Goal: Information Seeking & Learning: Learn about a topic

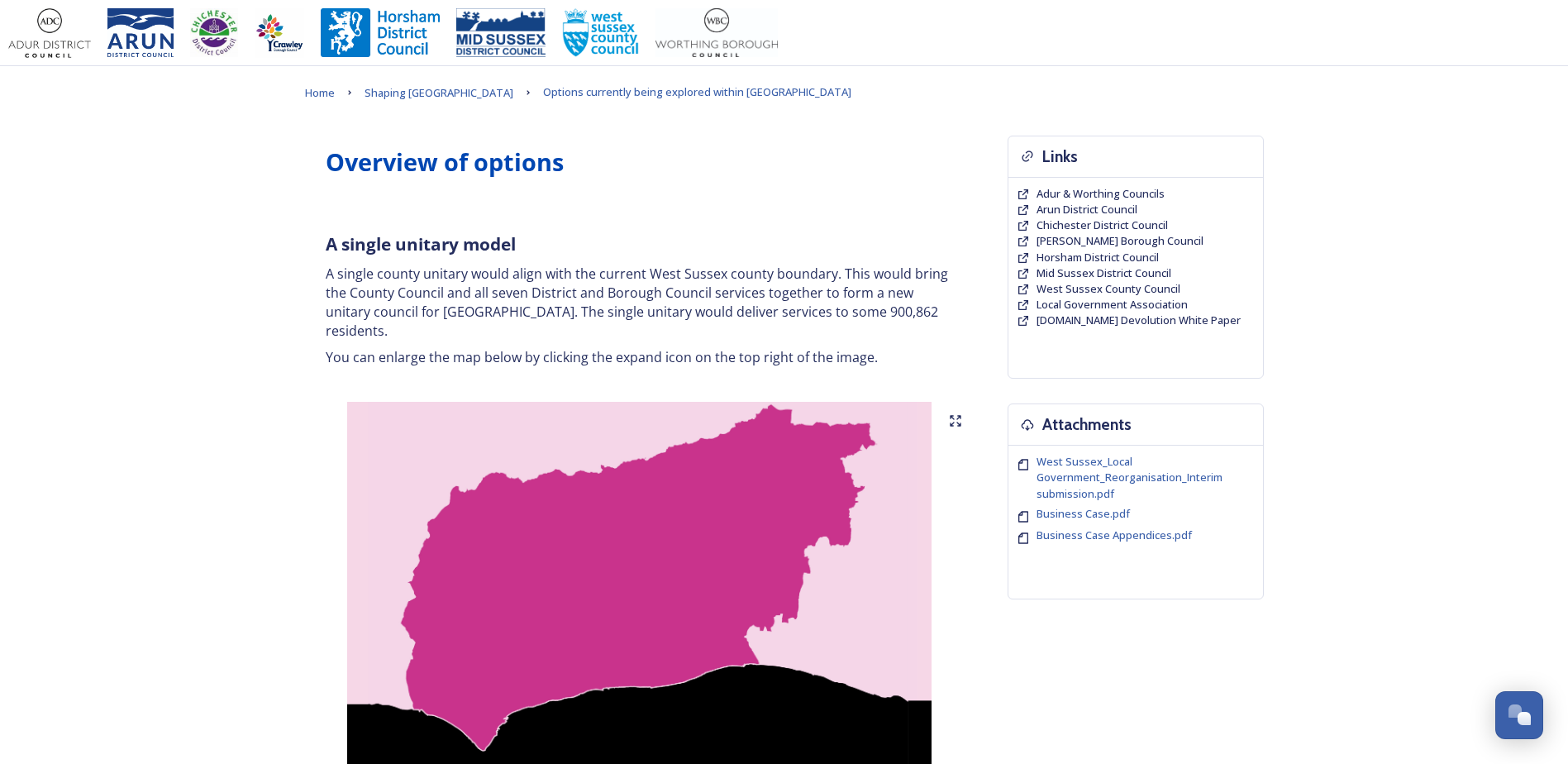
click at [378, 282] on p "A single county unitary would align with the current West Sussex county boundar…" at bounding box center [640, 302] width 628 height 75
click at [377, 267] on p "A single county unitary would align with the current West Sussex county boundar…" at bounding box center [640, 302] width 628 height 75
drag, startPoint x: 330, startPoint y: 277, endPoint x: 359, endPoint y: 276, distance: 29.0
click at [359, 276] on p "A single county unitary would align with the current West Sussex county boundar…" at bounding box center [640, 302] width 628 height 75
drag, startPoint x: 359, startPoint y: 276, endPoint x: 331, endPoint y: 249, distance: 38.9
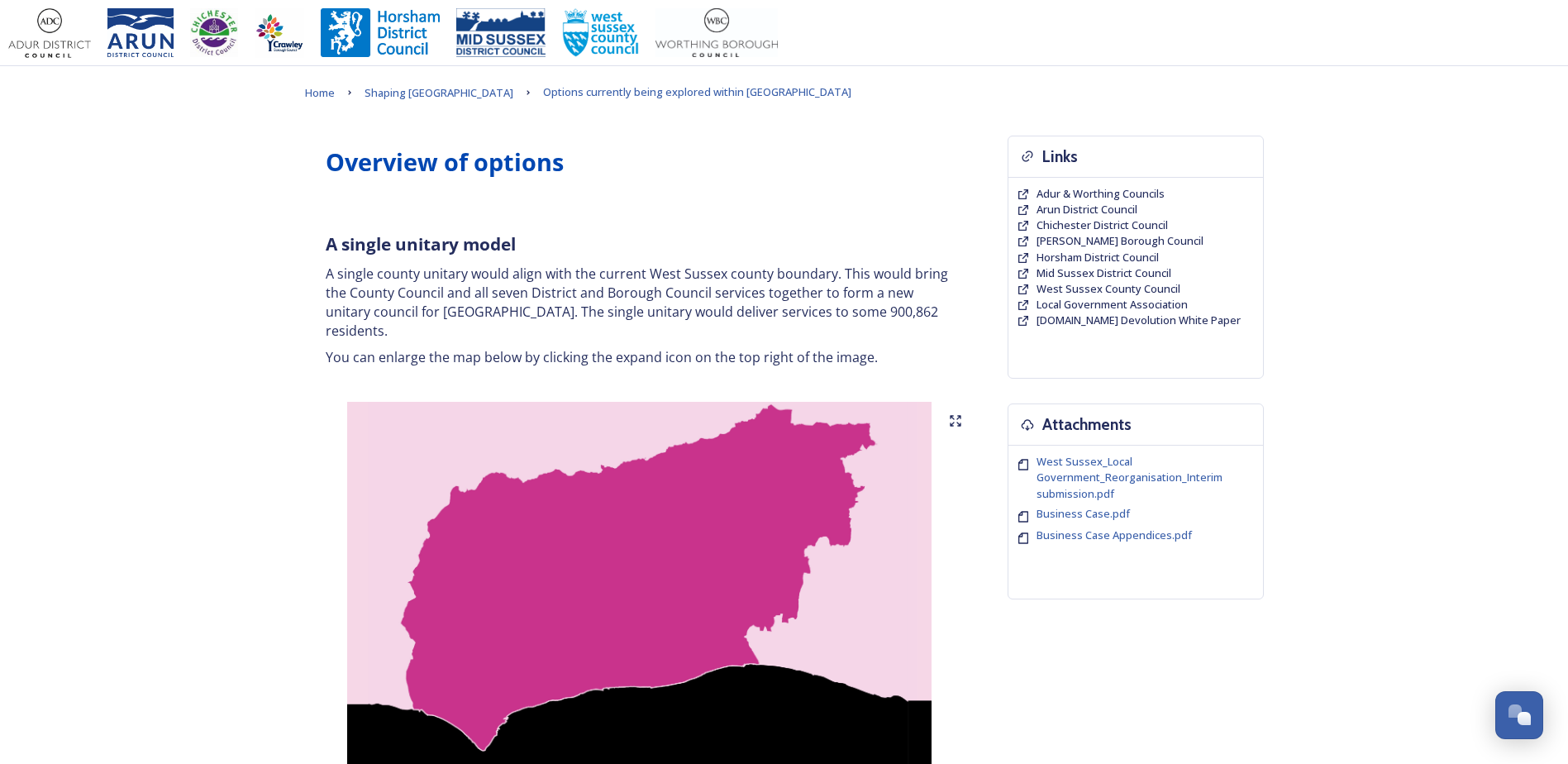
click at [331, 249] on strong "A single unitary model" at bounding box center [420, 243] width 190 height 23
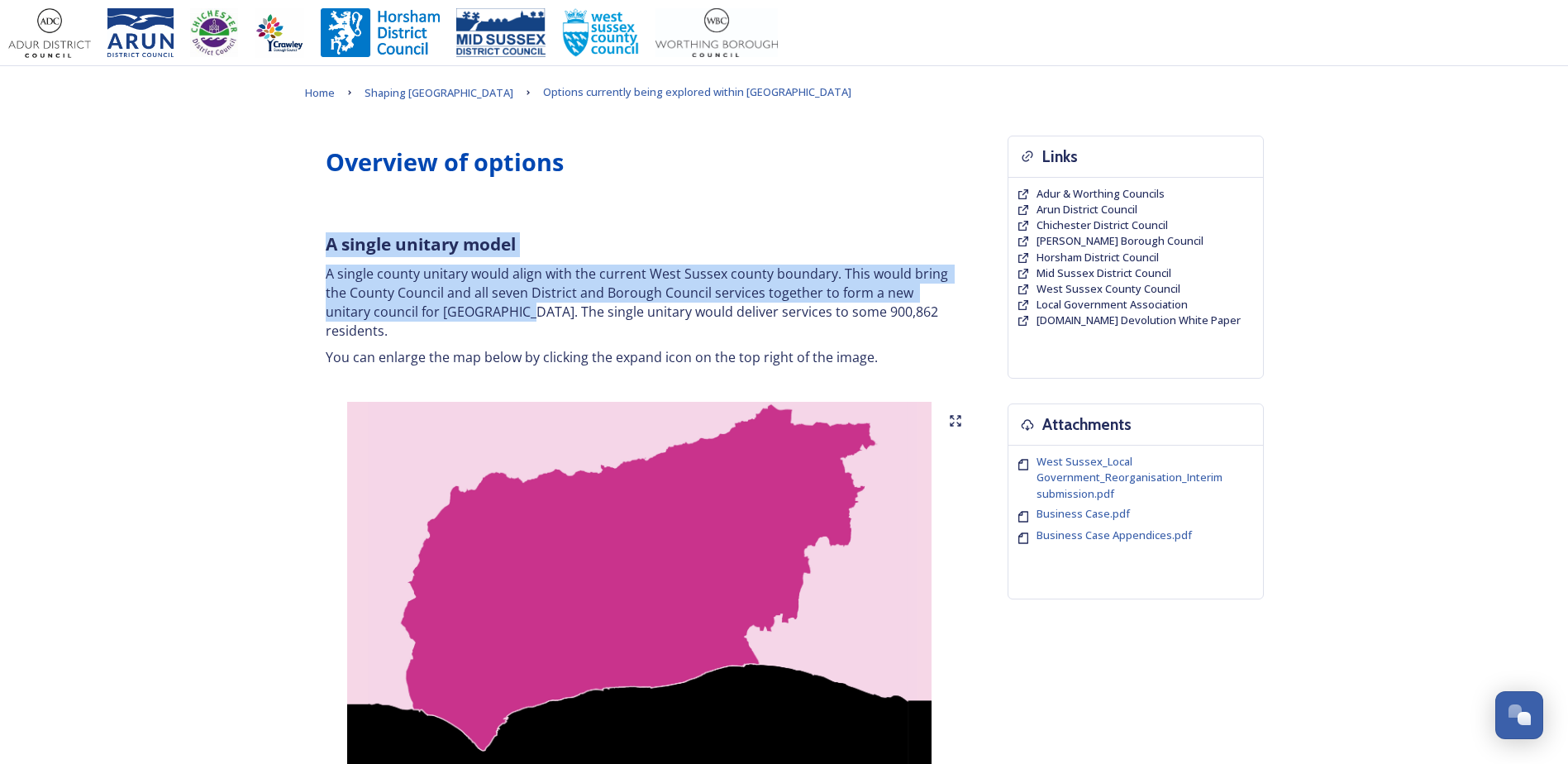
drag, startPoint x: 326, startPoint y: 243, endPoint x: 472, endPoint y: 303, distance: 157.8
click at [472, 303] on div "A single unitary model A single county unitary would align with the current Wes…" at bounding box center [639, 300] width 653 height 154
copy div "A single unitary model A single county unitary would align with the current Wes…"
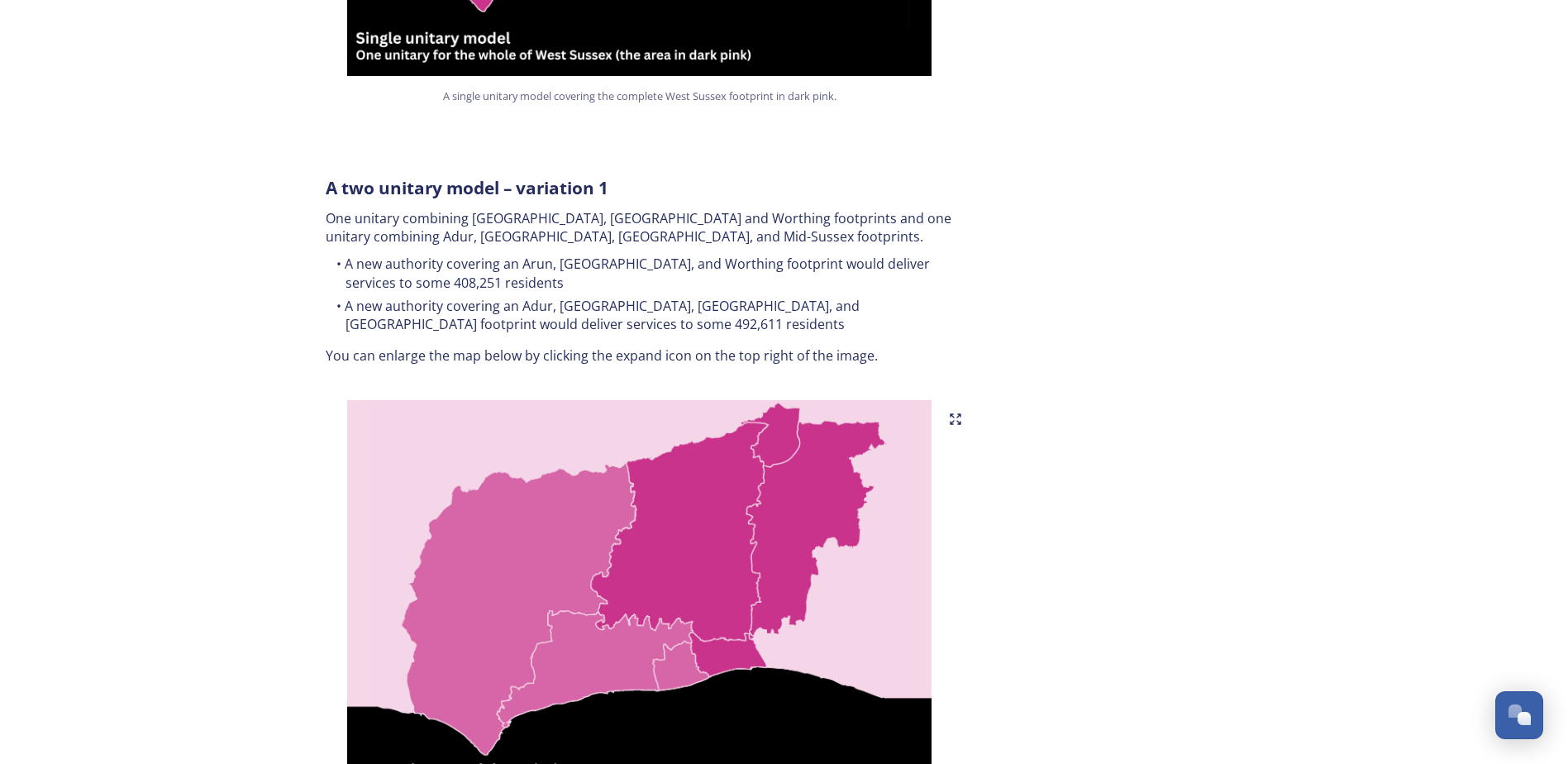
scroll to position [661, 0]
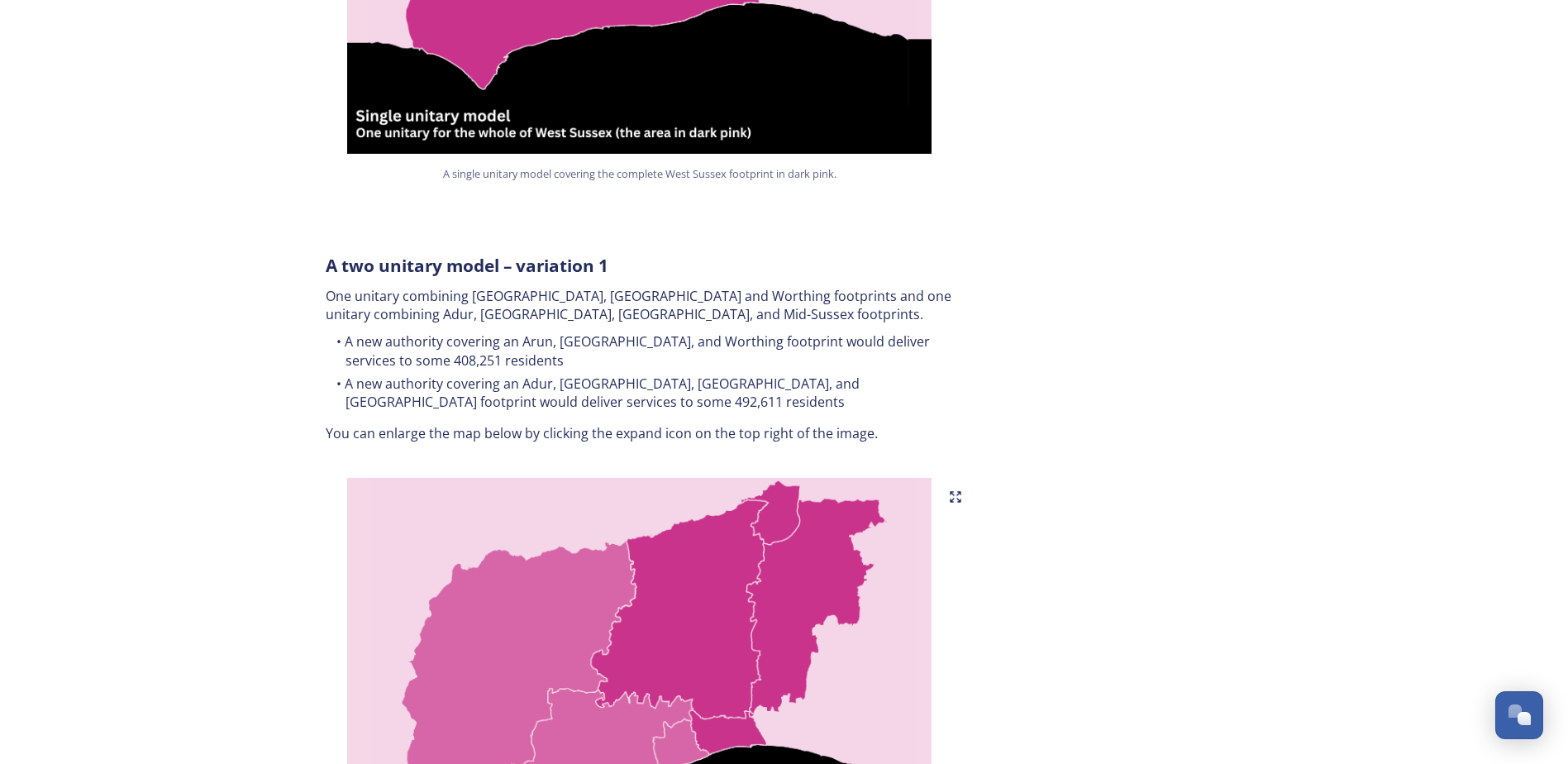
click at [379, 254] on strong "A two unitary model – variation 1" at bounding box center [467, 265] width 282 height 23
drag, startPoint x: 328, startPoint y: 247, endPoint x: 448, endPoint y: 254, distance: 120.2
click at [448, 254] on strong "A two unitary model – variation 1" at bounding box center [467, 265] width 282 height 23
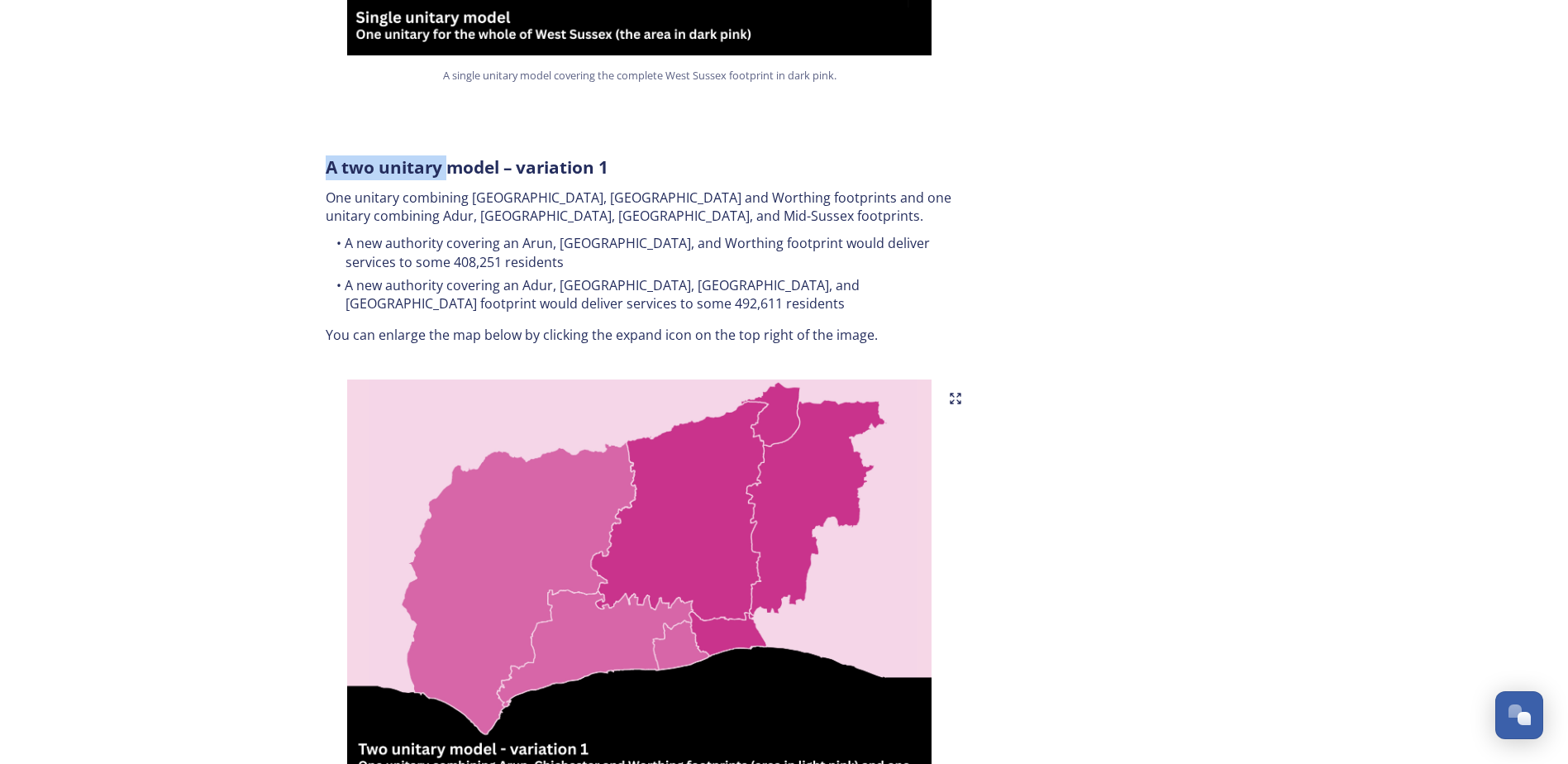
scroll to position [759, 0]
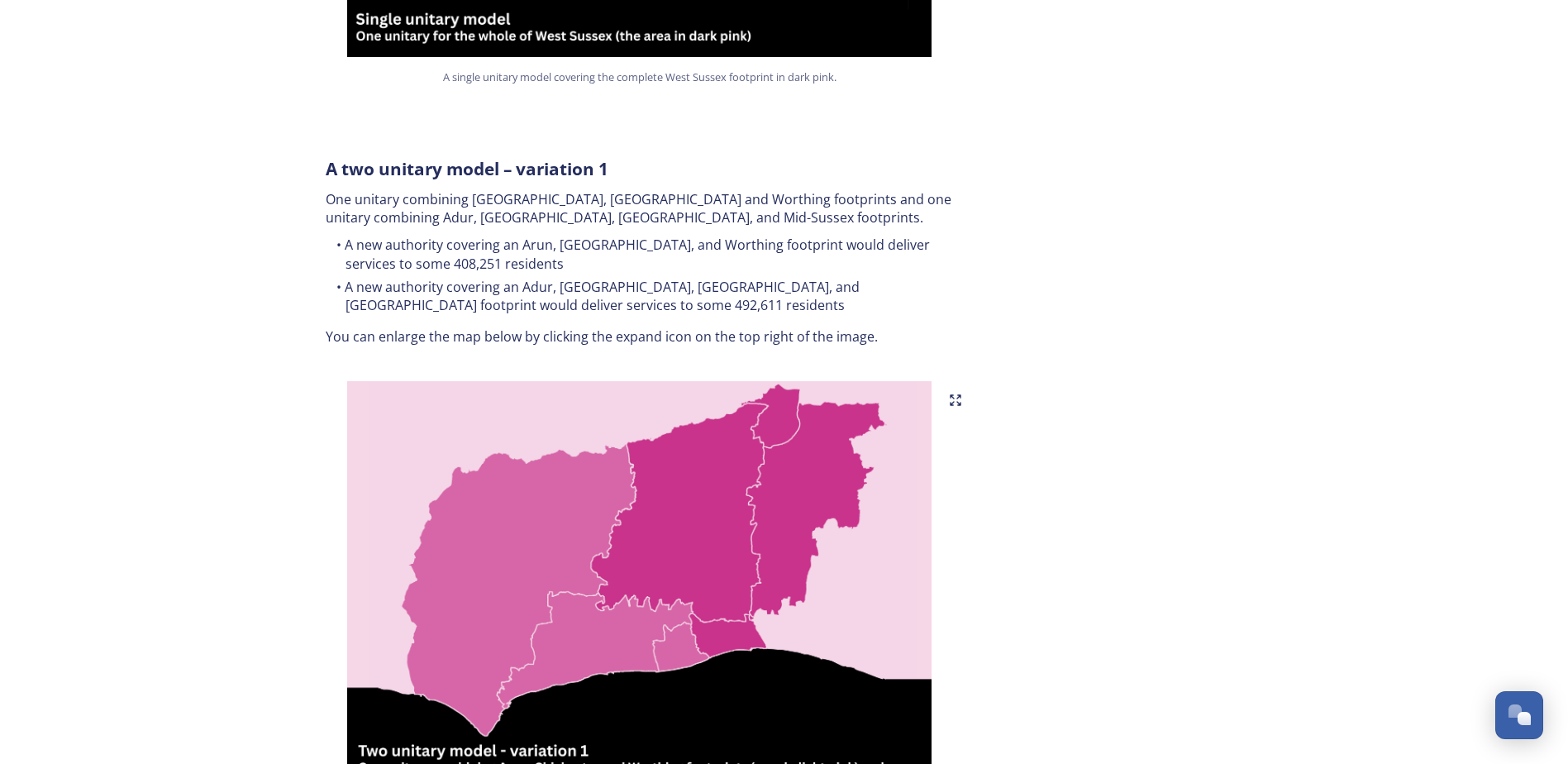
click at [371, 235] on li "A new authority covering an Arun, [GEOGRAPHIC_DATA], and Worthing footprint wou…" at bounding box center [640, 253] width 628 height 37
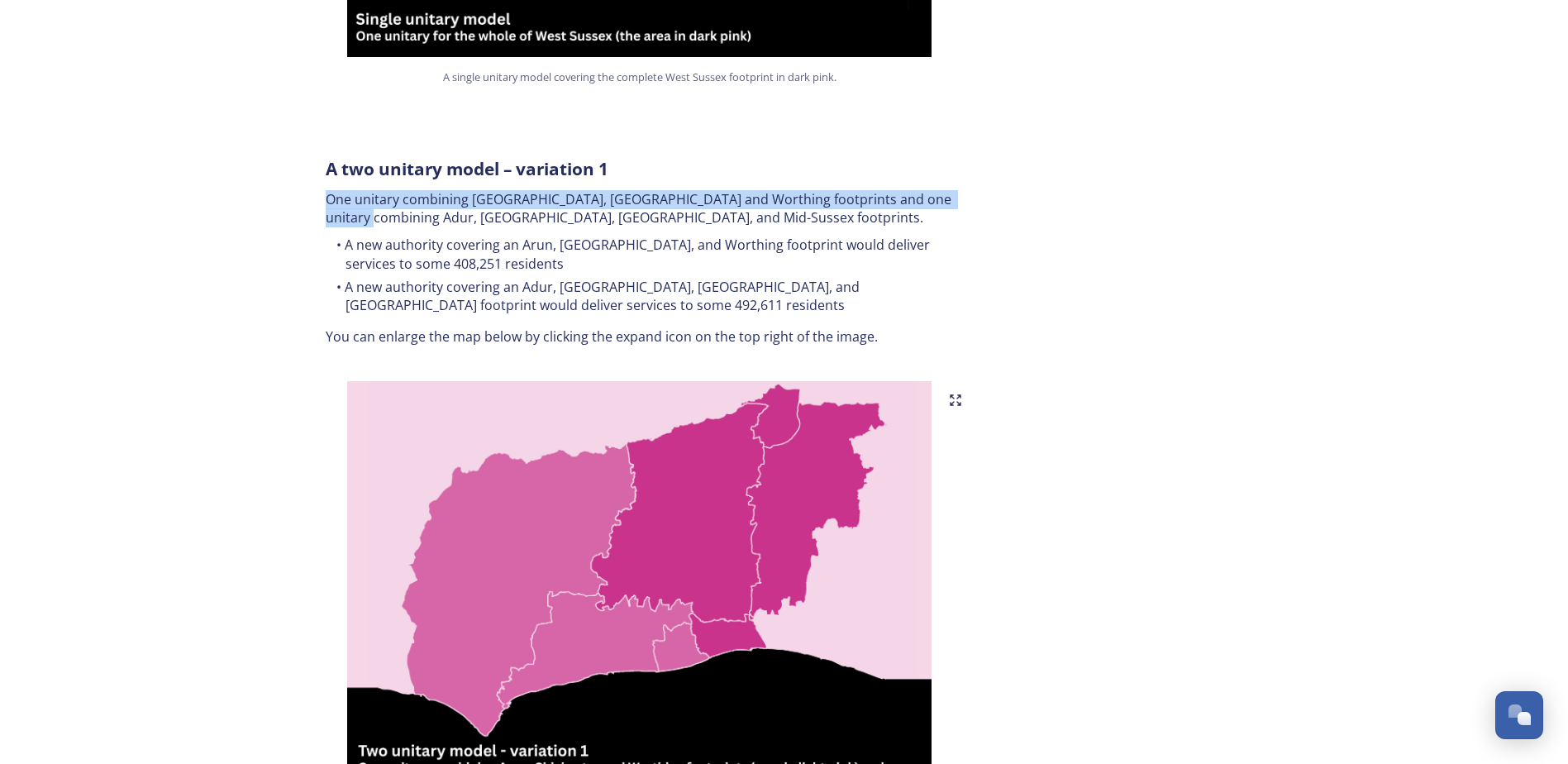
drag, startPoint x: 327, startPoint y: 180, endPoint x: 358, endPoint y: 211, distance: 43.8
click at [358, 211] on div "A two unitary model – variation 1 One unitary combining Arun, [GEOGRAPHIC_DATA]…" at bounding box center [639, 252] width 653 height 209
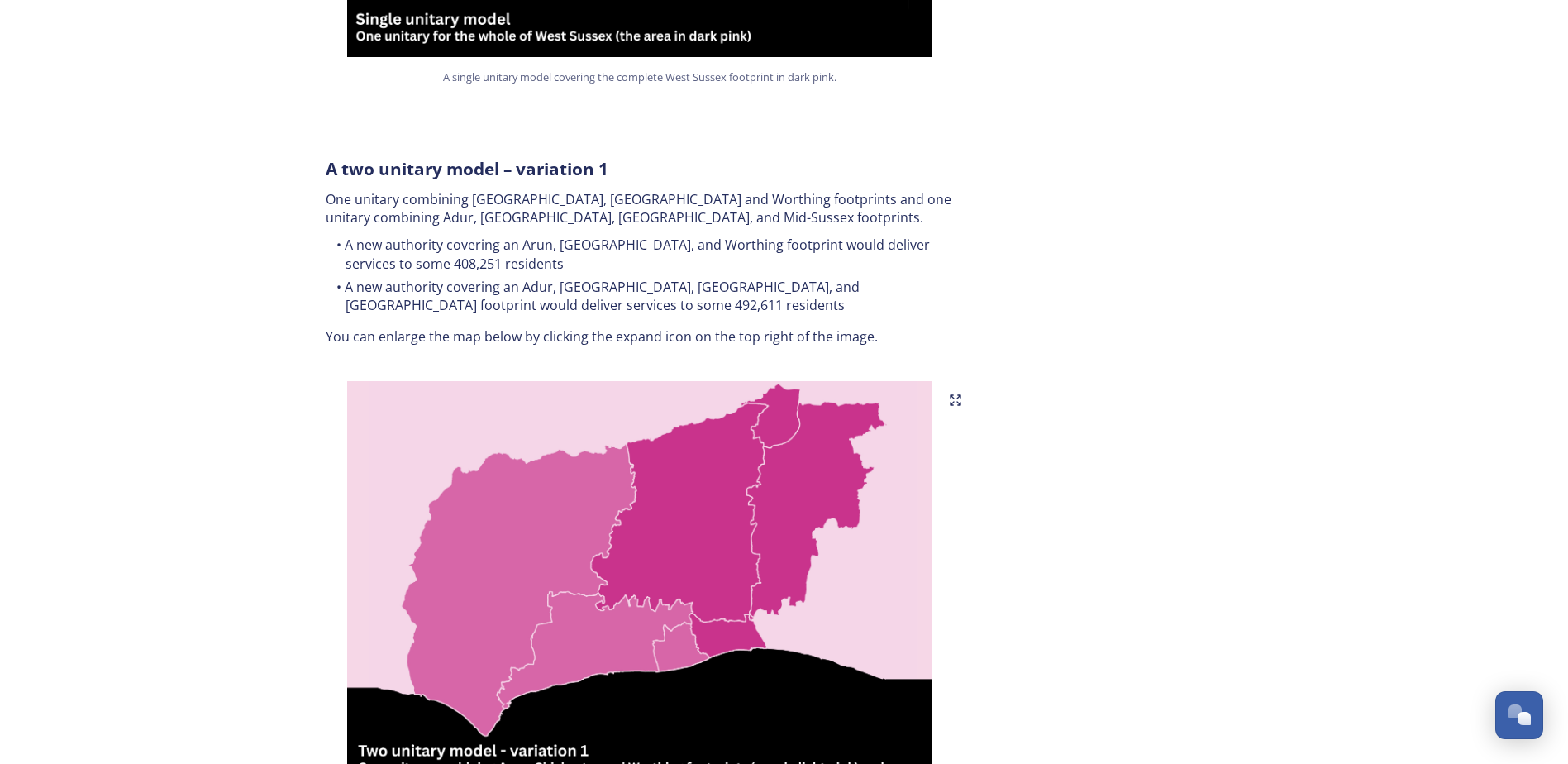
drag, startPoint x: 358, startPoint y: 211, endPoint x: 439, endPoint y: 245, distance: 87.8
click at [439, 245] on li "A new authority covering an Arun, [GEOGRAPHIC_DATA], and Worthing footprint wou…" at bounding box center [640, 253] width 628 height 37
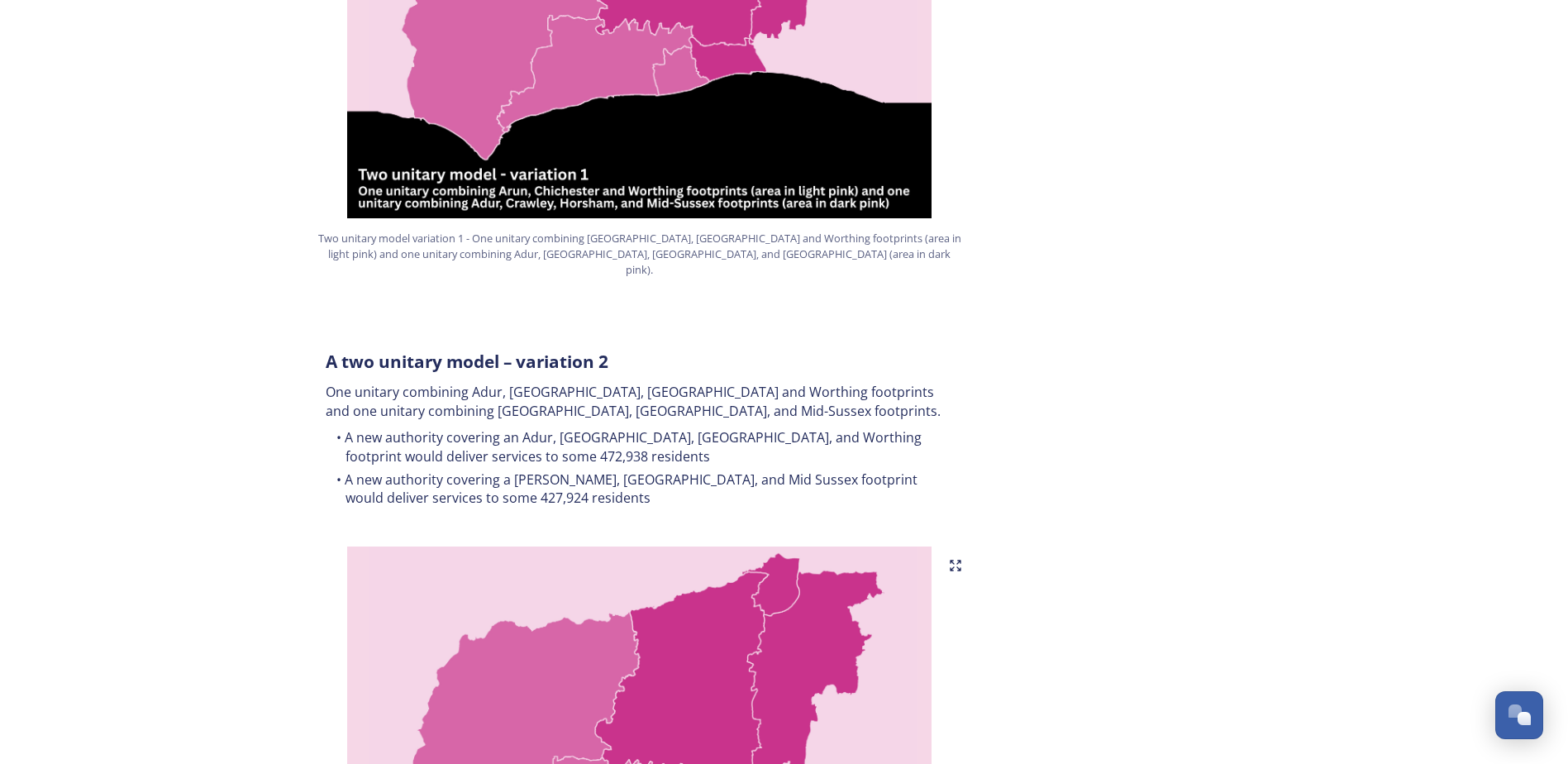
scroll to position [1335, 0]
click at [331, 382] on p "One unitary combining Adur, [GEOGRAPHIC_DATA], [GEOGRAPHIC_DATA] and Worthing f…" at bounding box center [640, 401] width 628 height 37
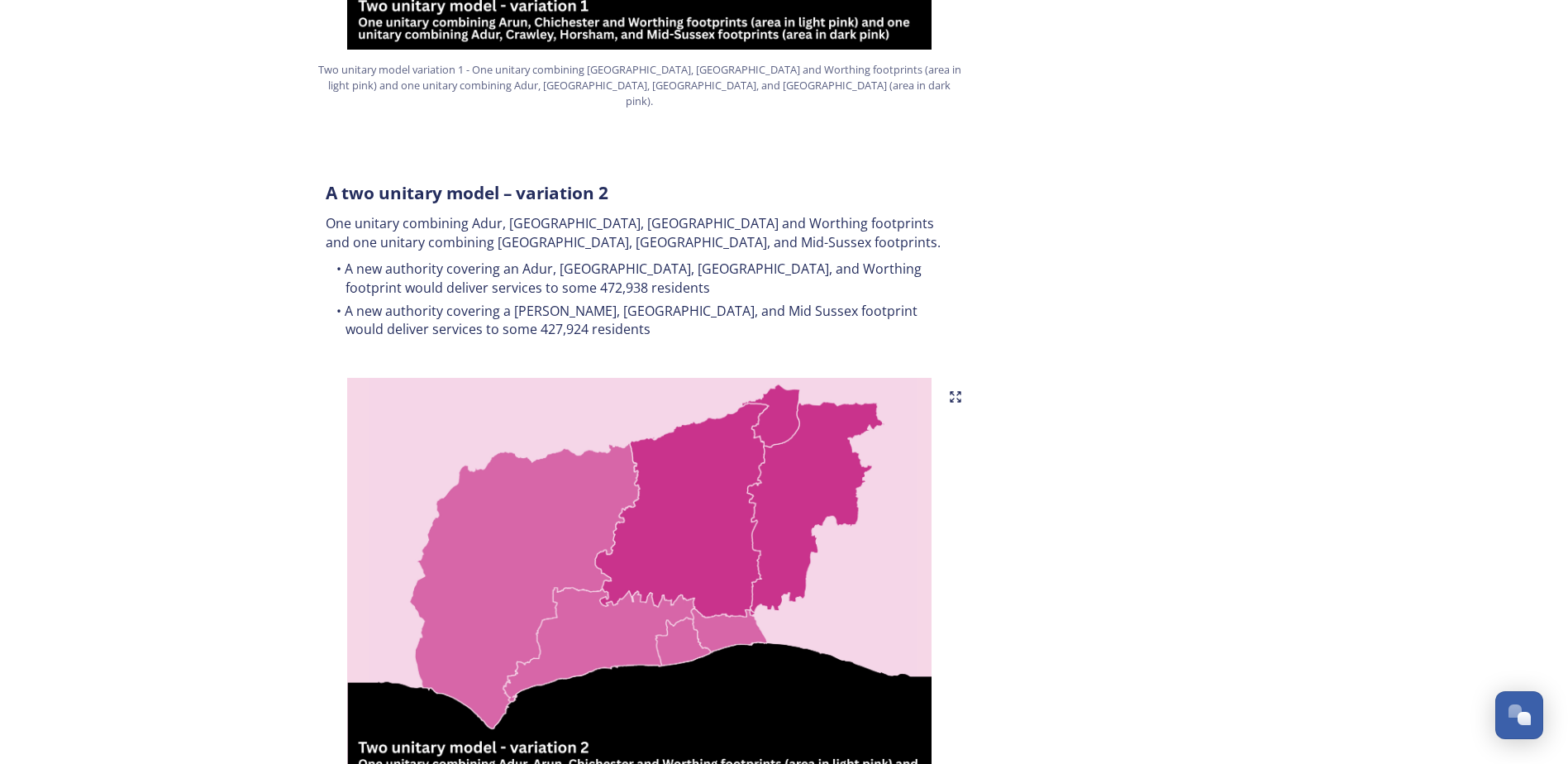
scroll to position [1502, 0]
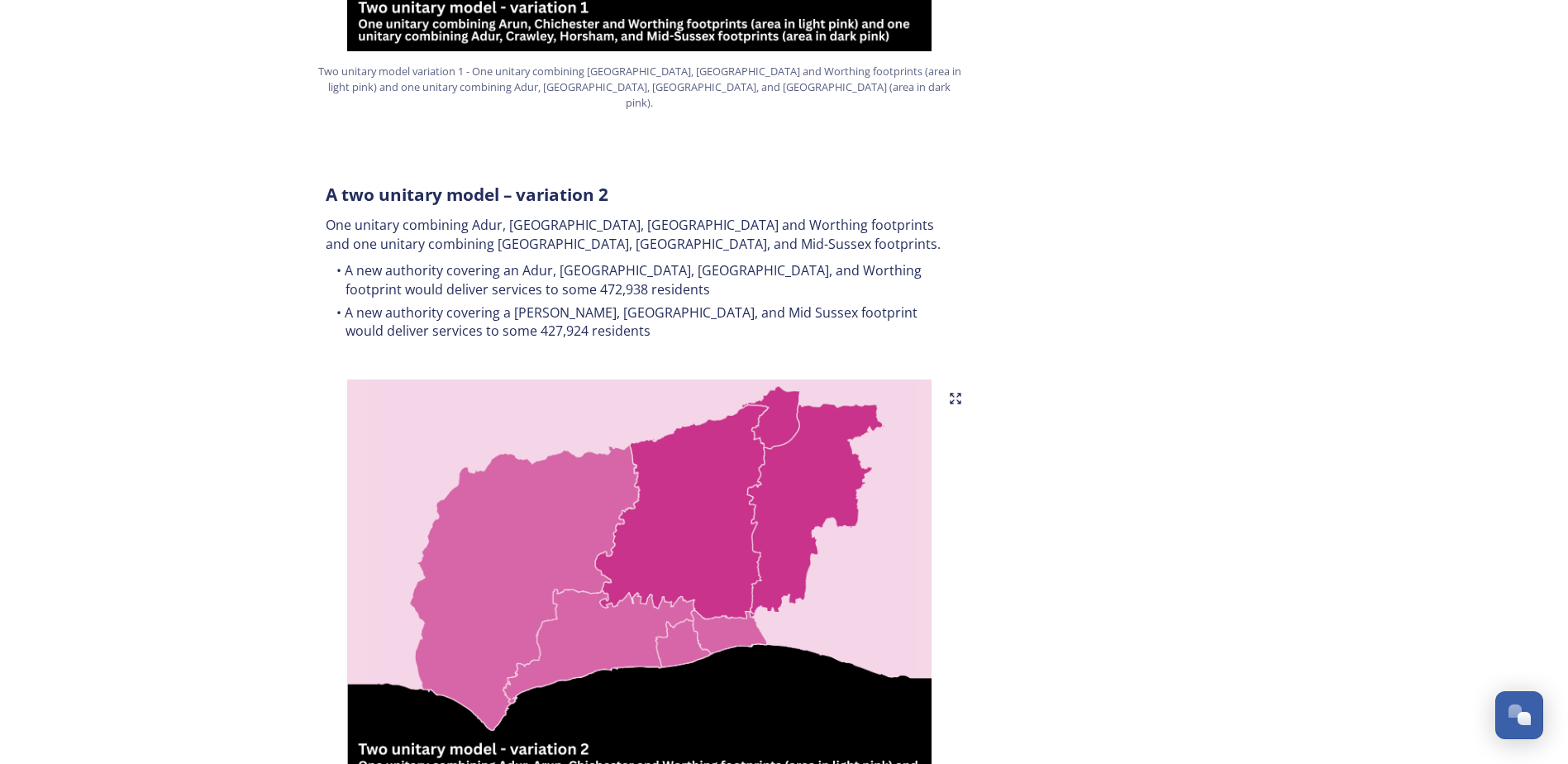
drag, startPoint x: 1404, startPoint y: 177, endPoint x: 1382, endPoint y: 190, distance: 25.6
click at [1404, 177] on div "Home Shaping [GEOGRAPHIC_DATA] Options currently being explored within [GEOGRAP…" at bounding box center [784, 450] width 1568 height 3904
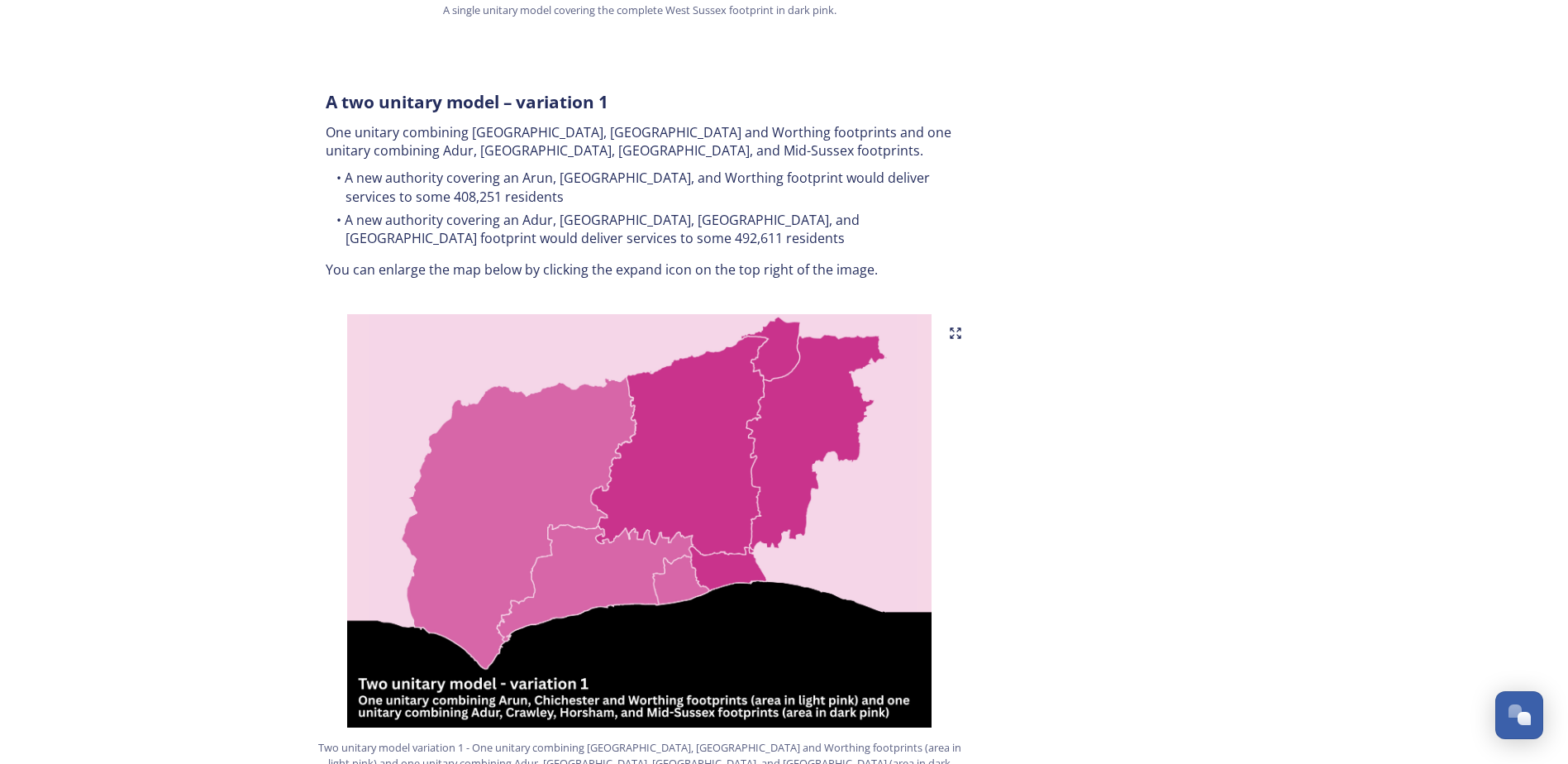
scroll to position [827, 0]
click at [403, 123] on p "One unitary combining [GEOGRAPHIC_DATA], [GEOGRAPHIC_DATA] and Worthing footpri…" at bounding box center [640, 141] width 628 height 37
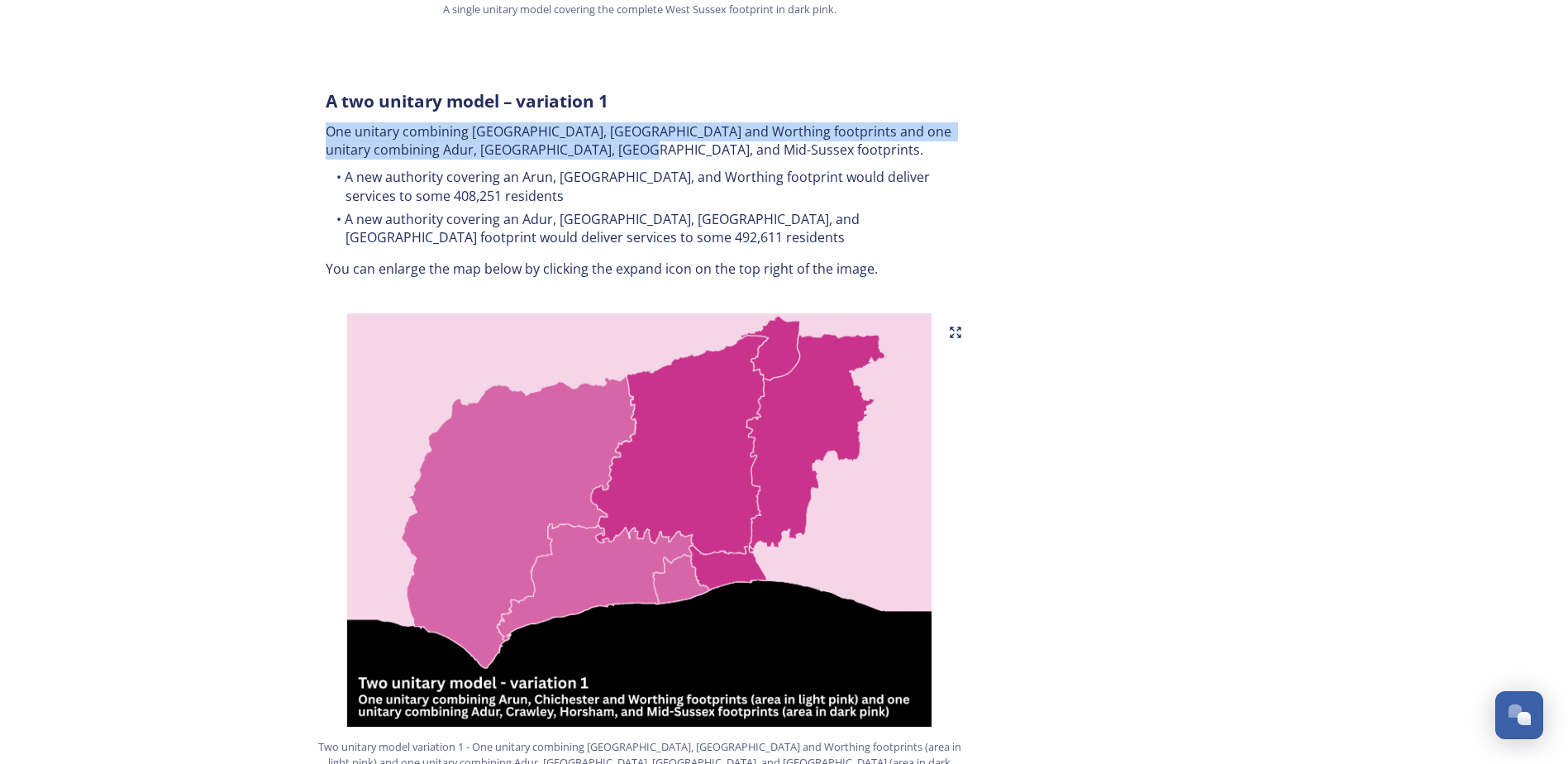
drag, startPoint x: 326, startPoint y: 114, endPoint x: 622, endPoint y: 133, distance: 296.6
click at [622, 133] on p "One unitary combining [GEOGRAPHIC_DATA], [GEOGRAPHIC_DATA] and Worthing footpri…" at bounding box center [640, 141] width 628 height 37
copy p "One unitary combining [GEOGRAPHIC_DATA], [GEOGRAPHIC_DATA] and Worthing footpri…"
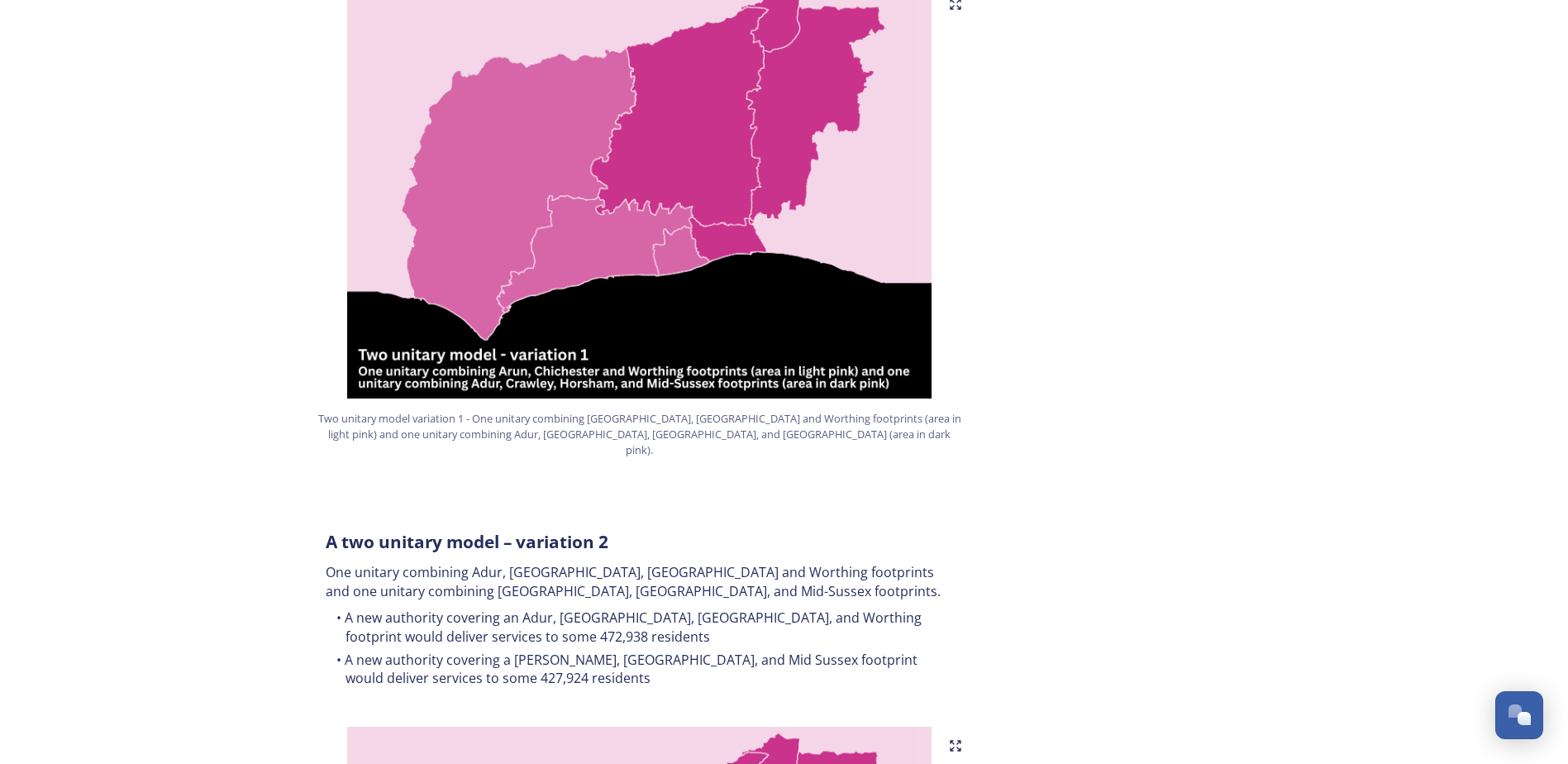
scroll to position [1156, 0]
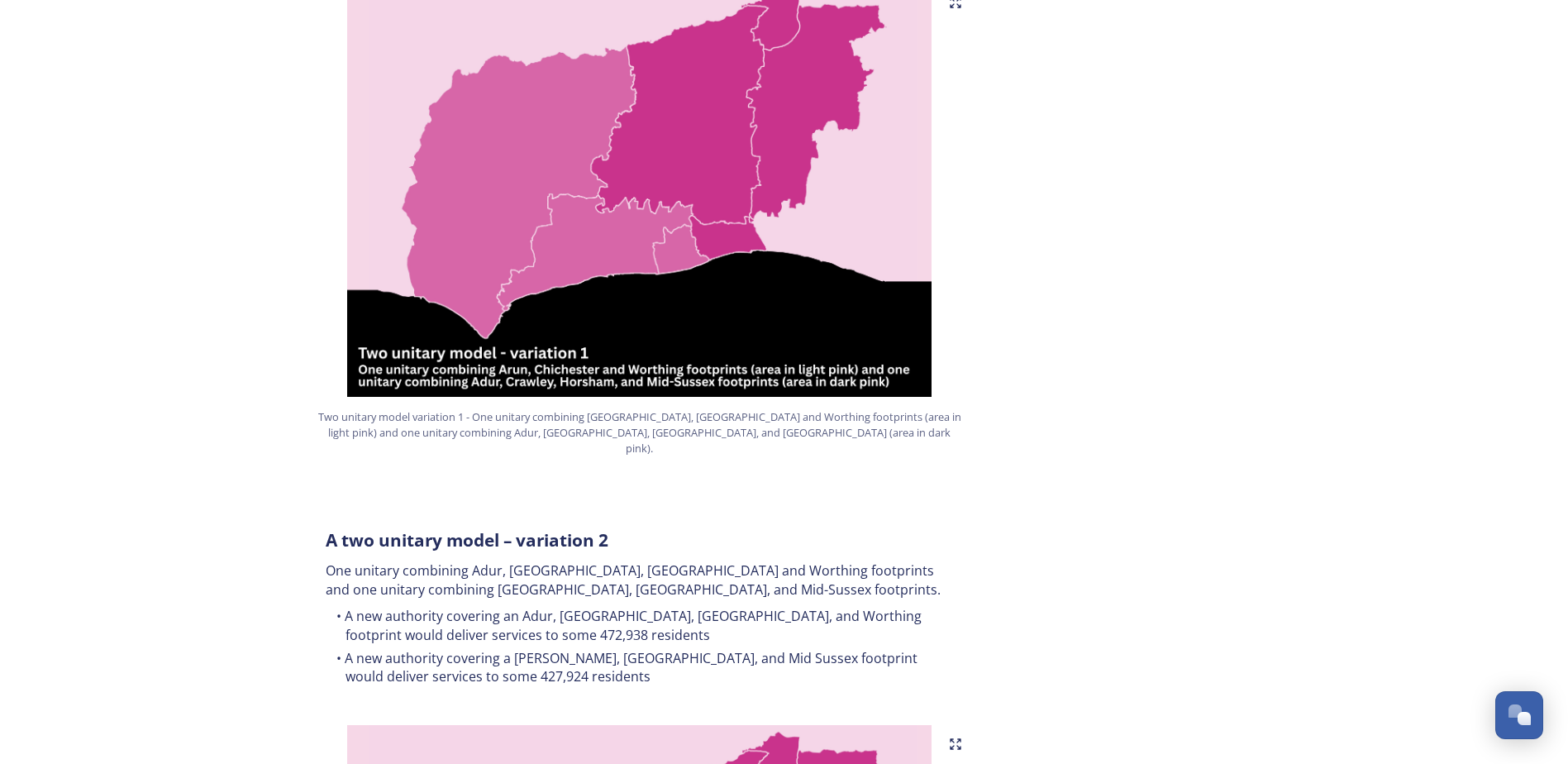
click at [322, 541] on div "A two unitary model – variation 2 One unitary combining Adur, [GEOGRAPHIC_DATA]…" at bounding box center [639, 610] width 653 height 182
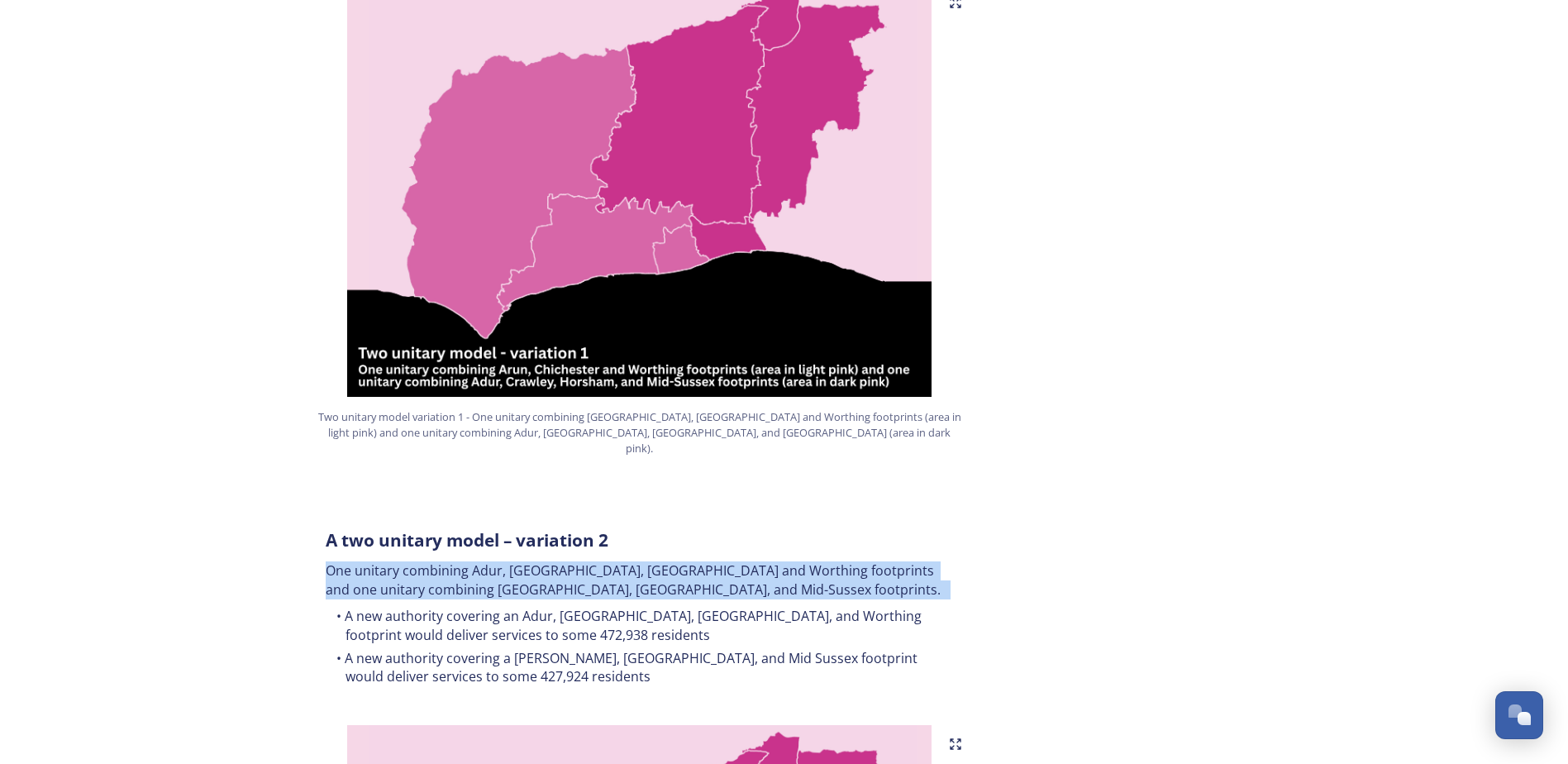
drag, startPoint x: 324, startPoint y: 531, endPoint x: 626, endPoint y: 555, distance: 303.0
click at [626, 555] on div "A two unitary model – variation 2 One unitary combining Adur, [GEOGRAPHIC_DATA]…" at bounding box center [639, 610] width 653 height 182
copy p "One unitary combining Adur, [GEOGRAPHIC_DATA], [GEOGRAPHIC_DATA] and Worthing f…"
